Goal: Book appointment/travel/reservation

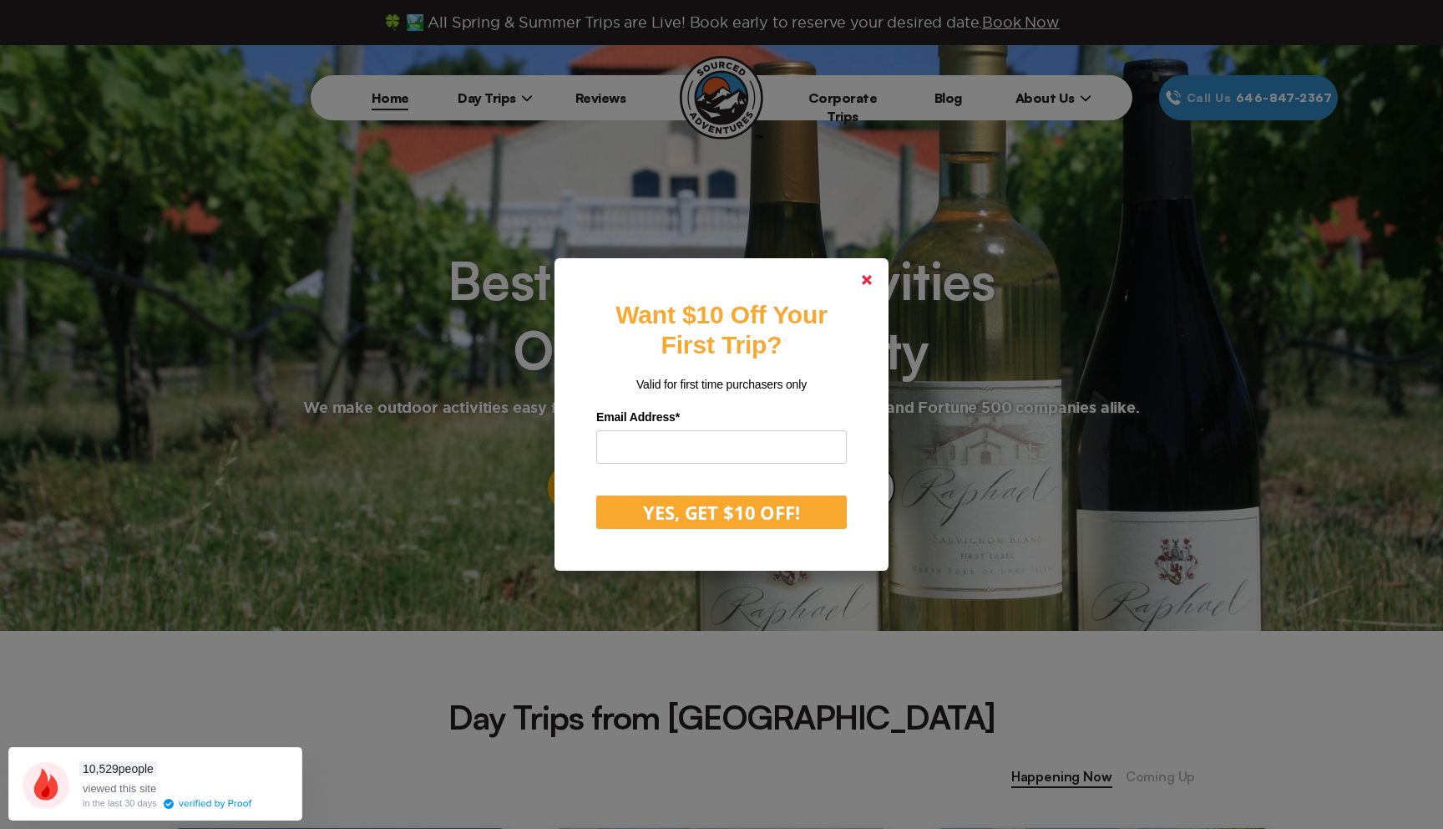
click at [868, 281] on polygon at bounding box center [867, 280] width 10 height 10
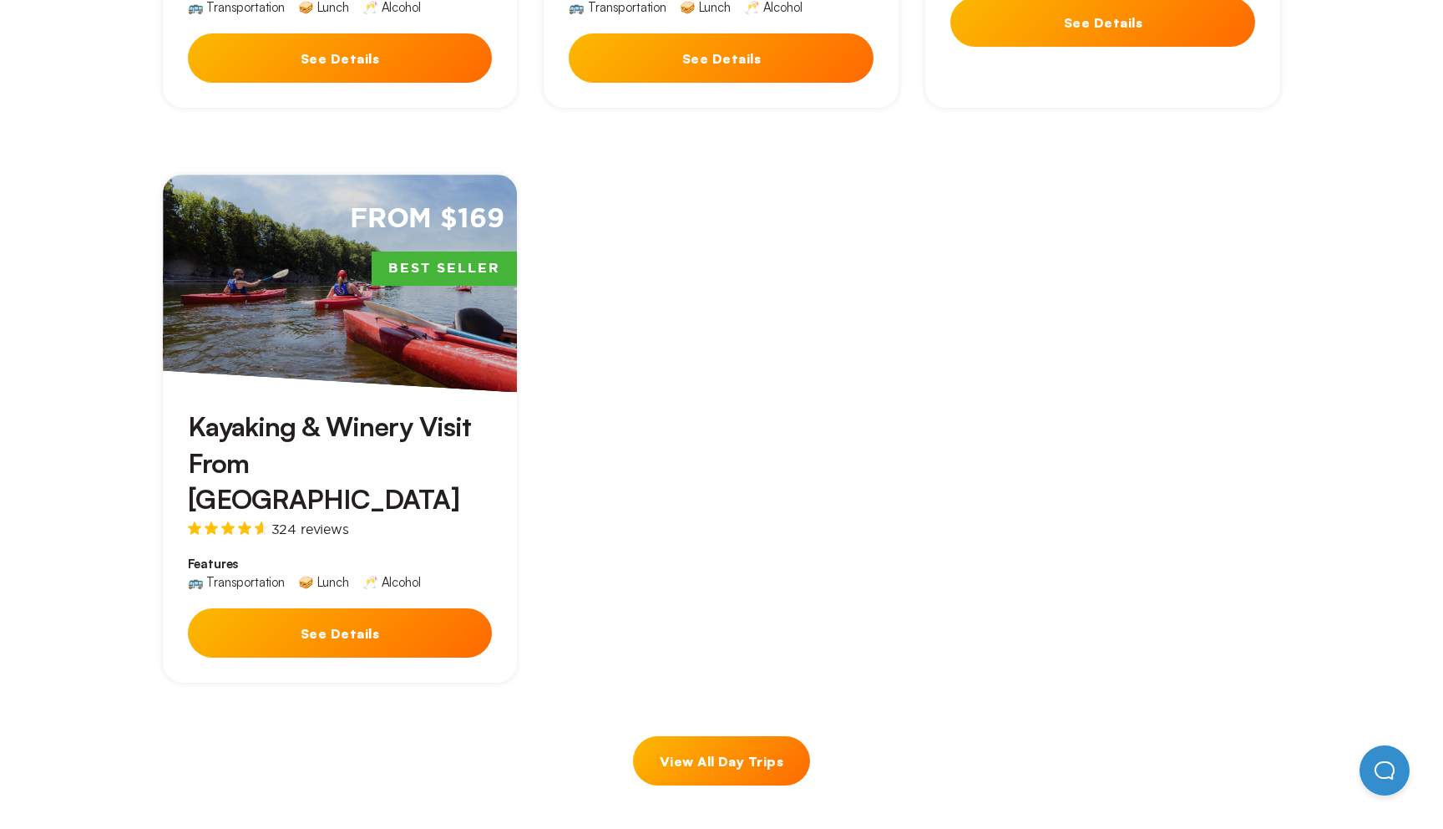
scroll to position [466, 0]
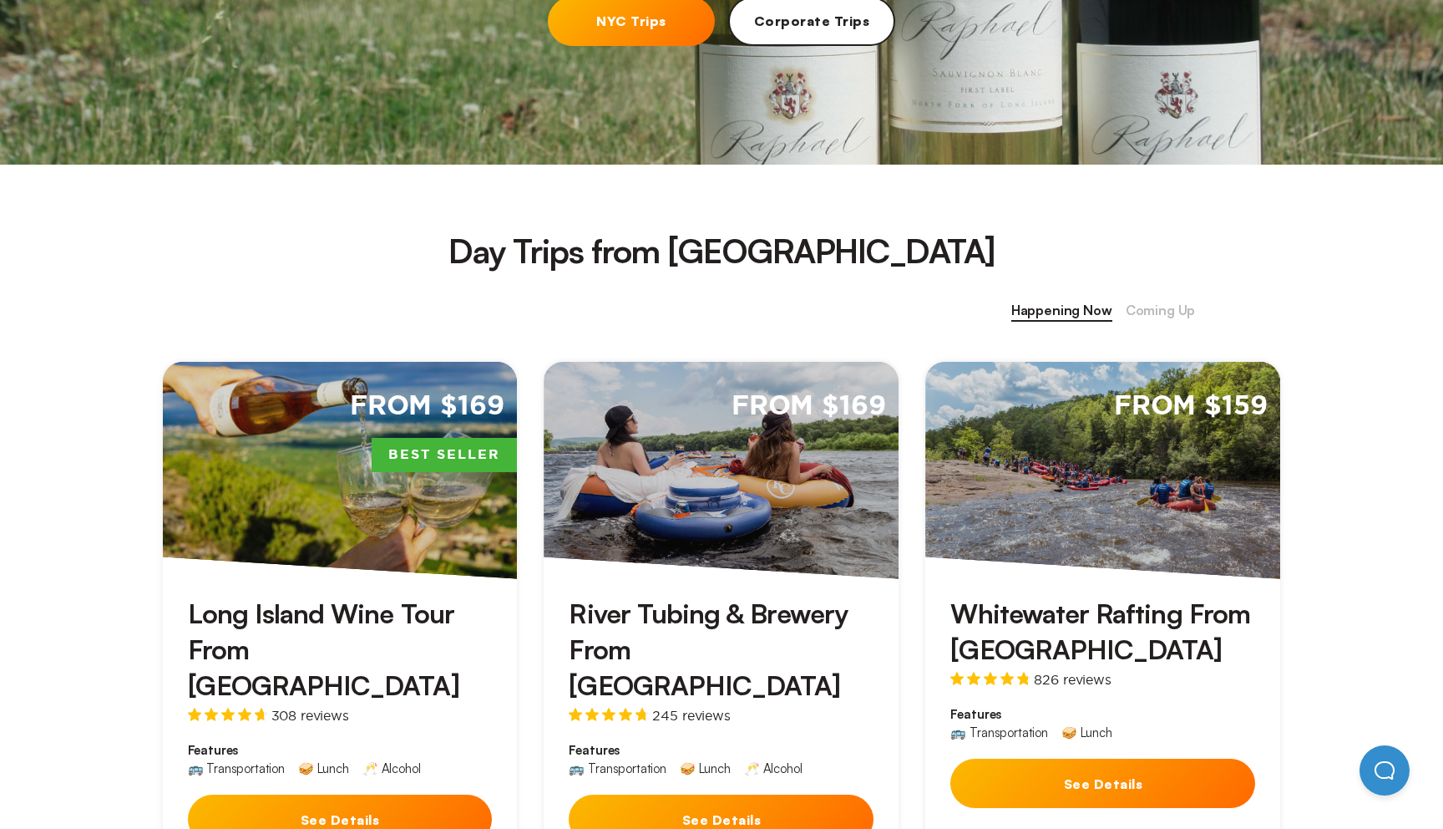
click at [1072, 602] on h3 "Whitewater Rafting From [GEOGRAPHIC_DATA]" at bounding box center [1102, 632] width 305 height 72
